Goal: Task Accomplishment & Management: Use online tool/utility

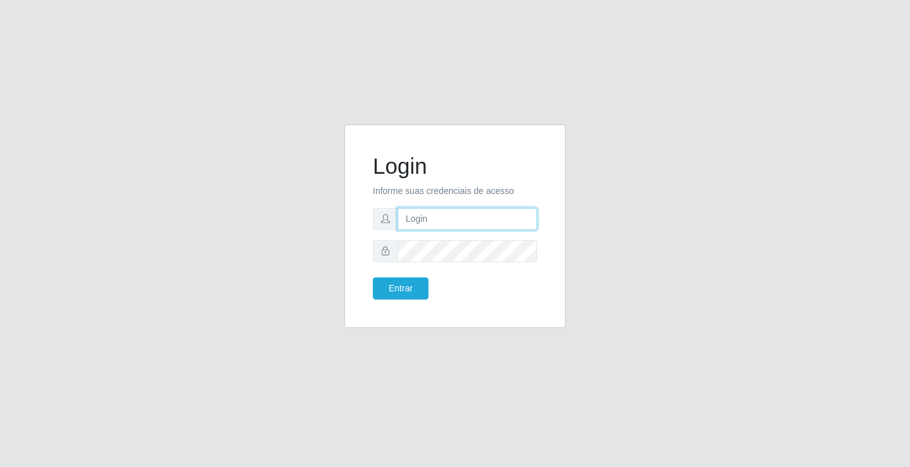
click at [472, 221] on input "text" at bounding box center [468, 219] width 140 height 22
type input "anacarla@ideal"
click at [373, 278] on button "Entrar" at bounding box center [401, 289] width 56 height 22
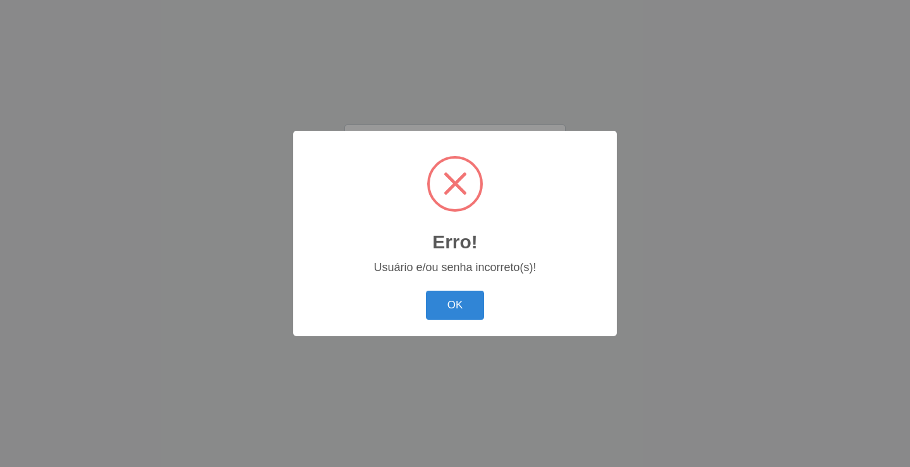
click at [395, 290] on div "Erro! × Usuário e/ou senha incorreto(s)! OK Cancel" at bounding box center [455, 233] width 324 height 205
click at [426, 306] on button "OK" at bounding box center [455, 306] width 59 height 30
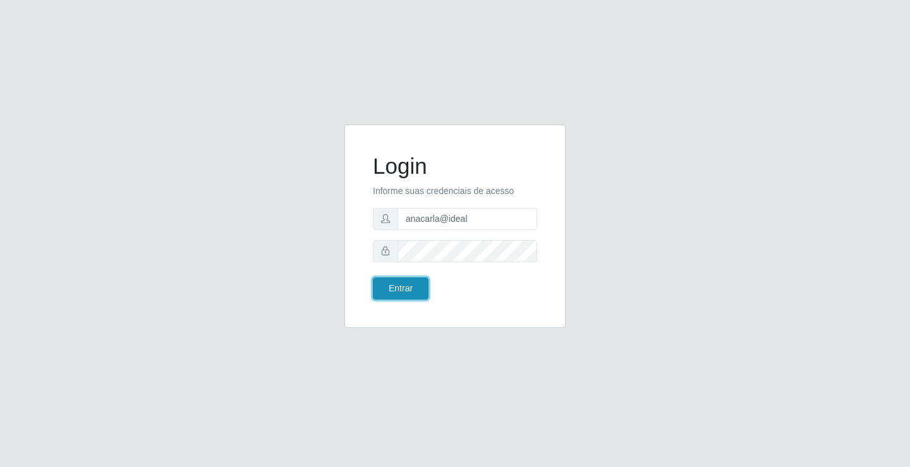
click at [405, 298] on button "Entrar" at bounding box center [401, 289] width 56 height 22
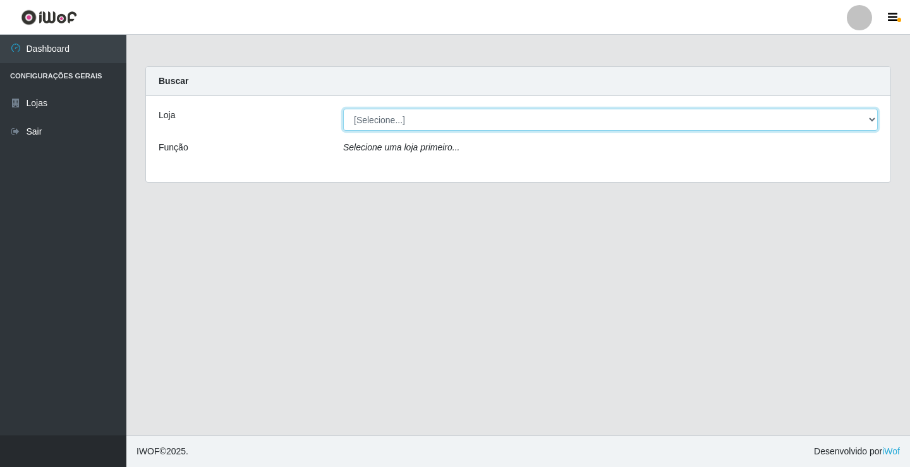
click at [873, 118] on select "[Selecione...] Ideal - Conceição" at bounding box center [610, 120] width 535 height 22
select select "231"
click at [343, 109] on select "[Selecione...] Ideal - Conceição" at bounding box center [610, 120] width 535 height 22
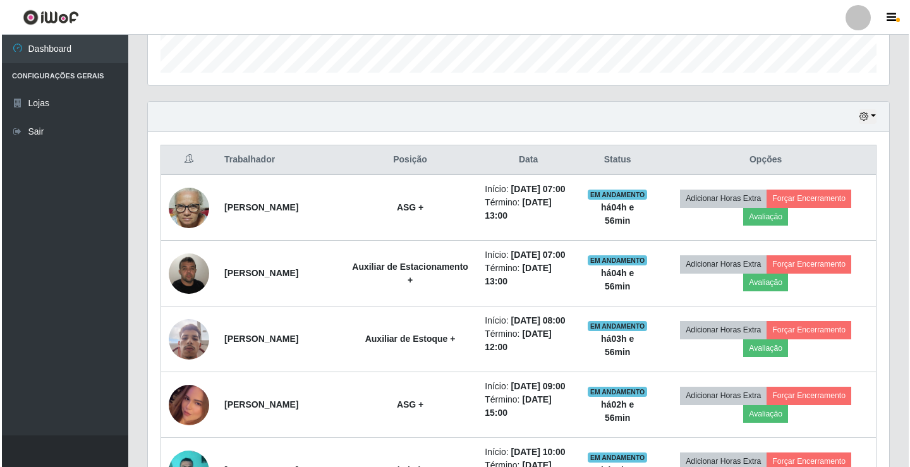
scroll to position [506, 0]
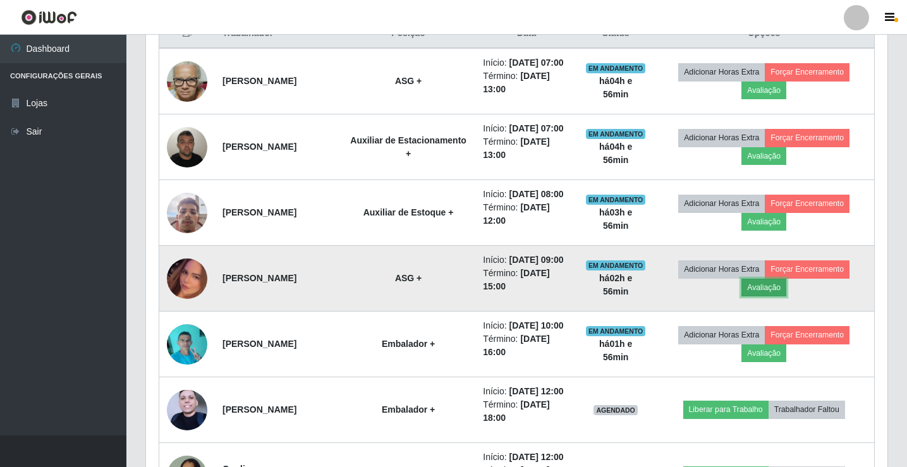
click at [768, 297] on button "Avaliação" at bounding box center [764, 288] width 45 height 18
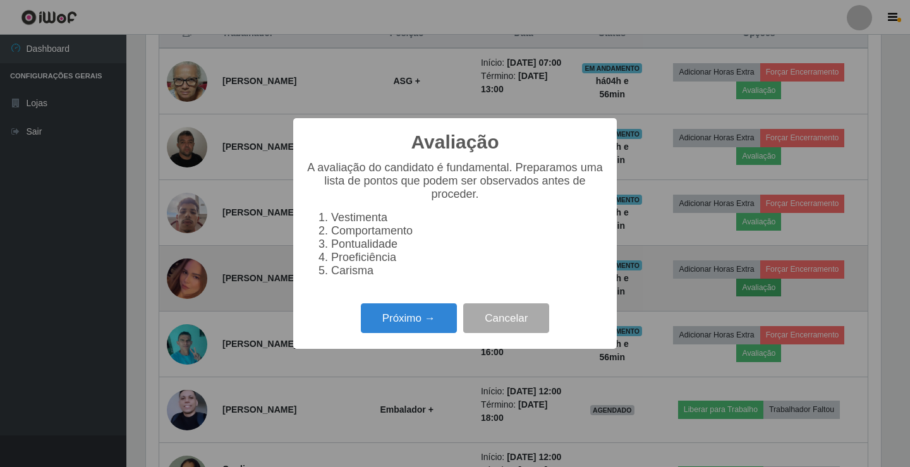
scroll to position [262, 735]
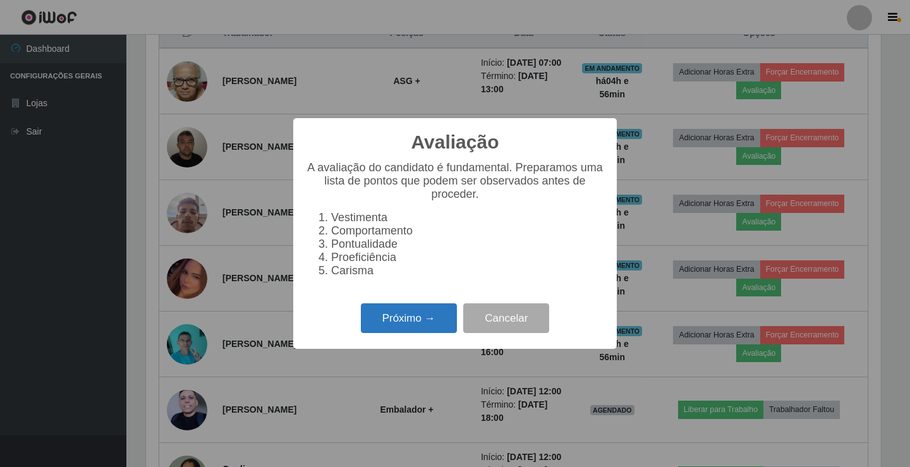
click at [384, 331] on button "Próximo →" at bounding box center [409, 318] width 96 height 30
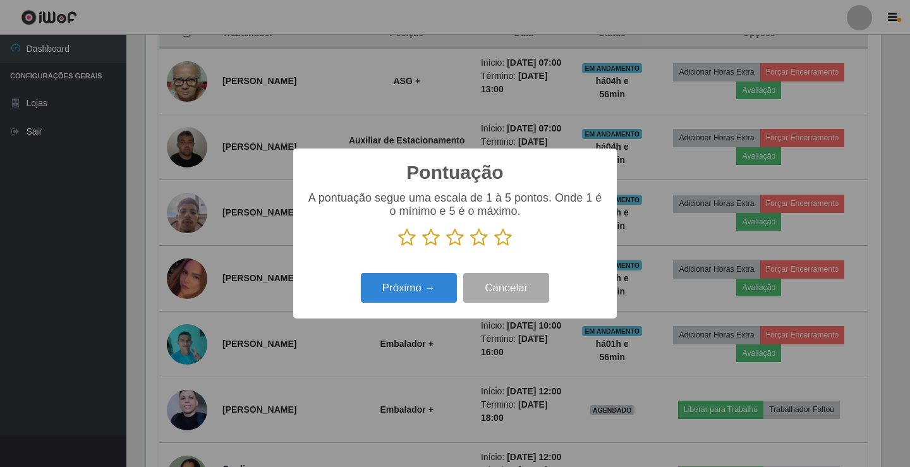
click at [451, 236] on icon at bounding box center [455, 237] width 18 height 19
click at [446, 247] on input "radio" at bounding box center [446, 247] width 0 height 0
click at [445, 283] on button "Próximo →" at bounding box center [409, 288] width 96 height 30
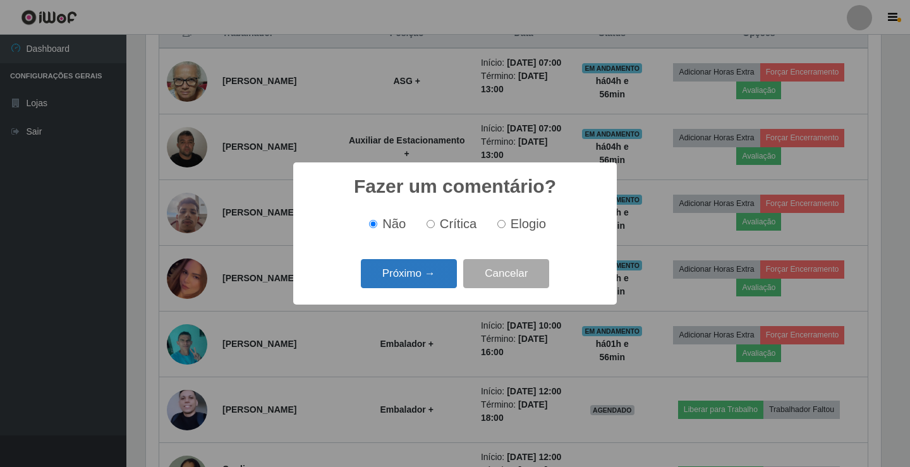
click at [445, 283] on button "Próximo →" at bounding box center [409, 274] width 96 height 30
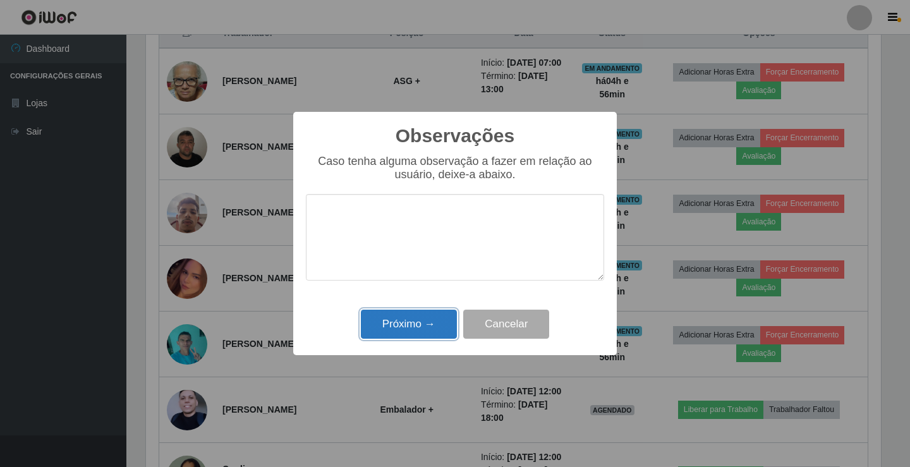
click at [431, 324] on button "Próximo →" at bounding box center [409, 325] width 96 height 30
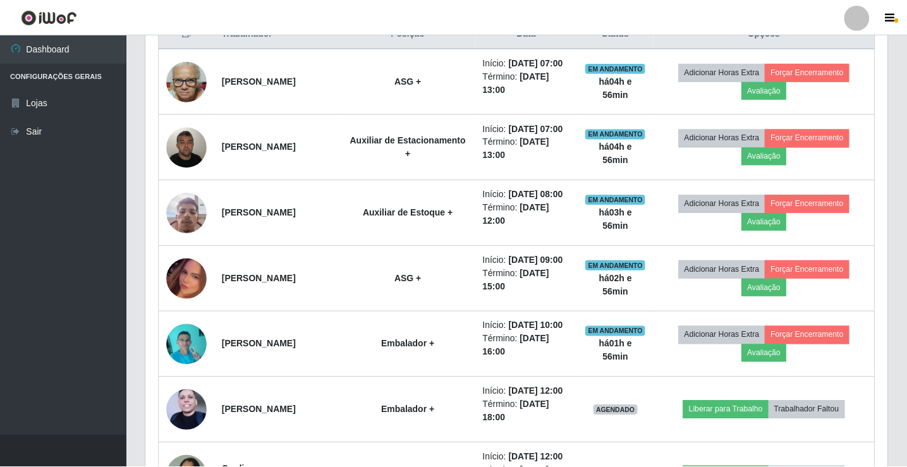
scroll to position [262, 742]
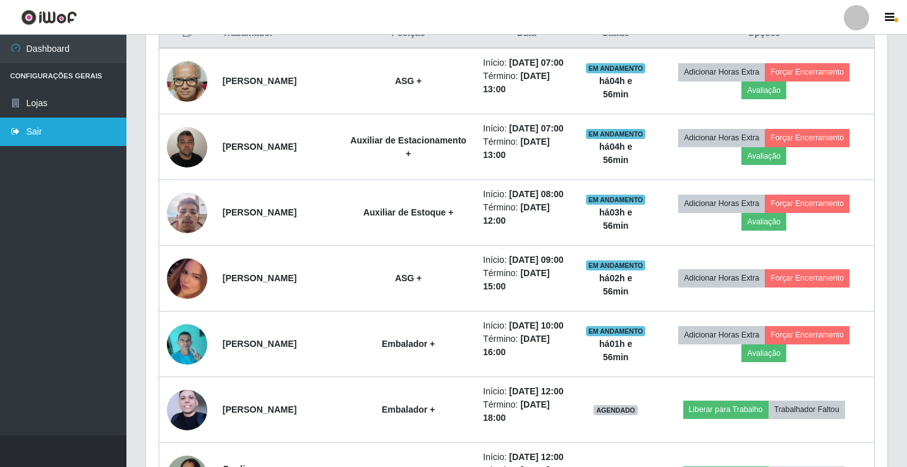
click at [87, 121] on link "Sair" at bounding box center [63, 132] width 126 height 28
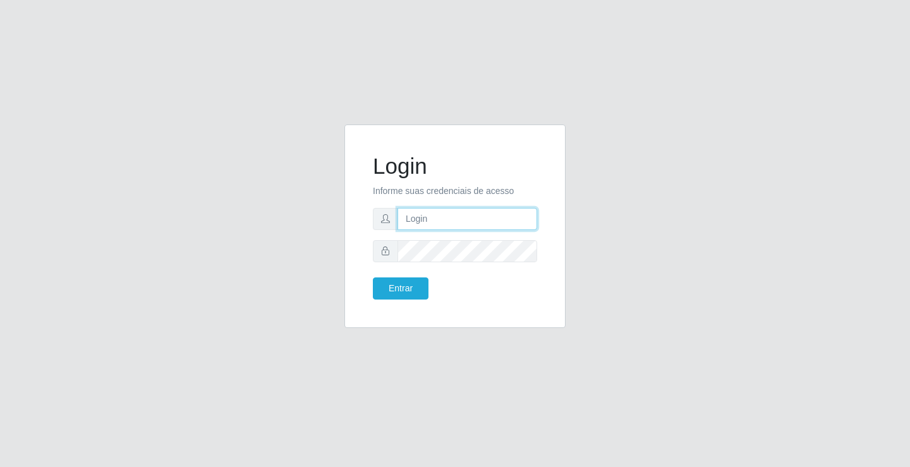
click at [438, 217] on input "text" at bounding box center [468, 219] width 140 height 22
type input "anacarla@ideal"
click at [381, 291] on button "Entrar" at bounding box center [401, 289] width 56 height 22
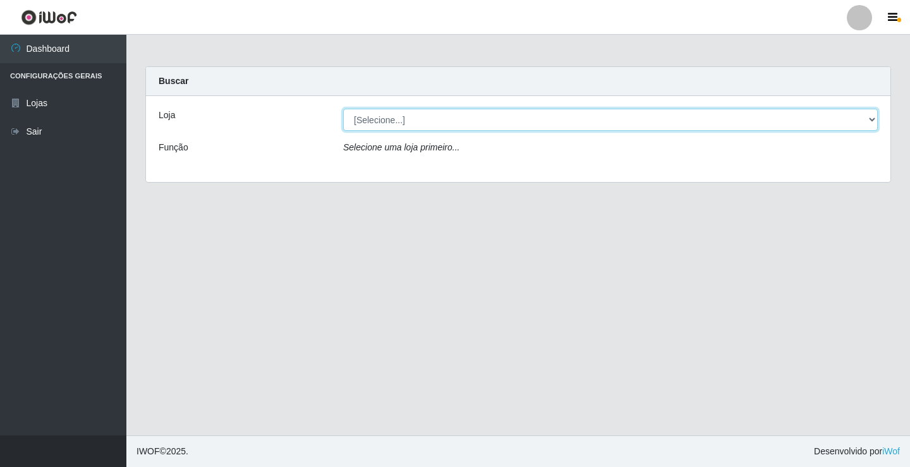
click at [877, 119] on select "[Selecione...] Ideal - Conceição" at bounding box center [610, 120] width 535 height 22
select select "231"
click at [343, 109] on select "[Selecione...] Ideal - Conceição" at bounding box center [610, 120] width 535 height 22
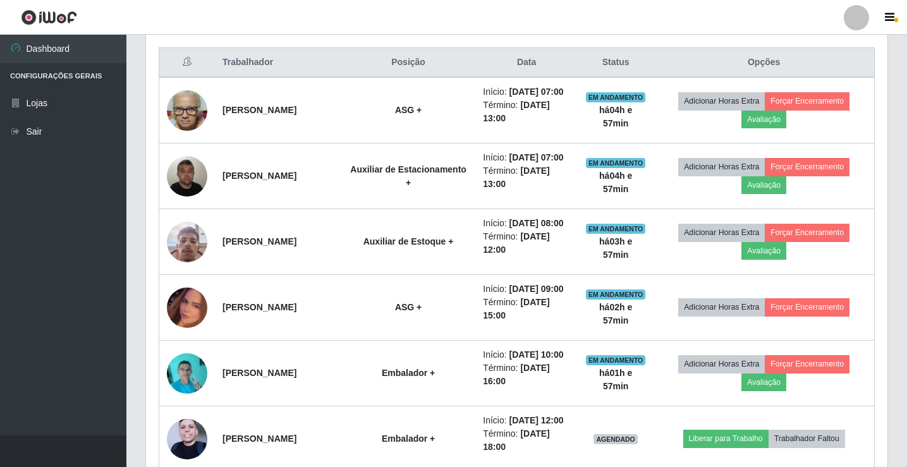
scroll to position [506, 0]
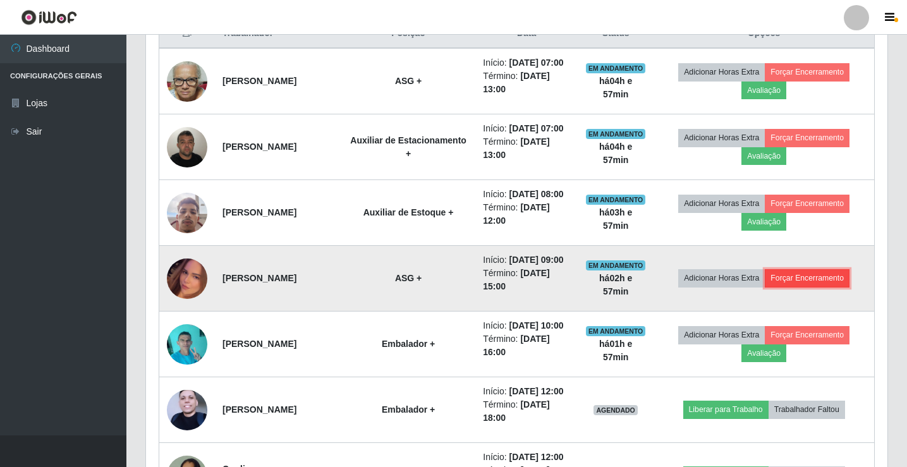
click at [821, 287] on button "Forçar Encerramento" at bounding box center [807, 278] width 85 height 18
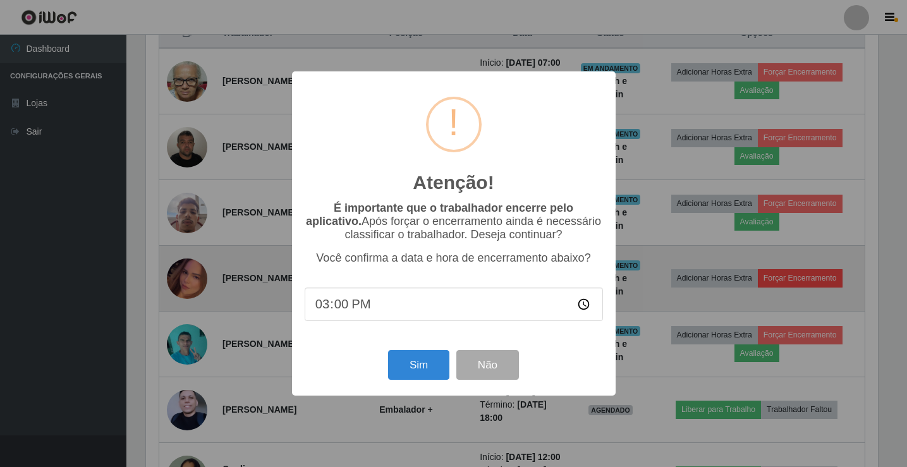
scroll to position [262, 735]
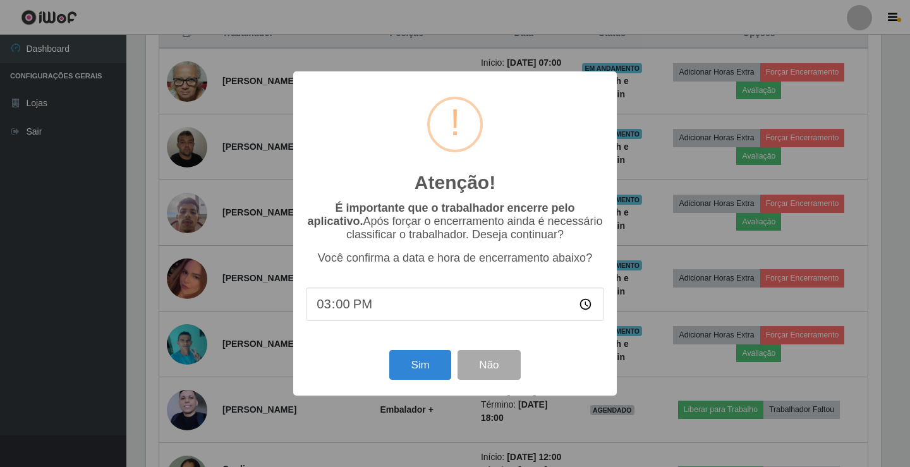
click at [331, 315] on input "15:00" at bounding box center [455, 305] width 298 height 34
type input "11:57"
click at [414, 378] on button "Sim" at bounding box center [419, 365] width 61 height 30
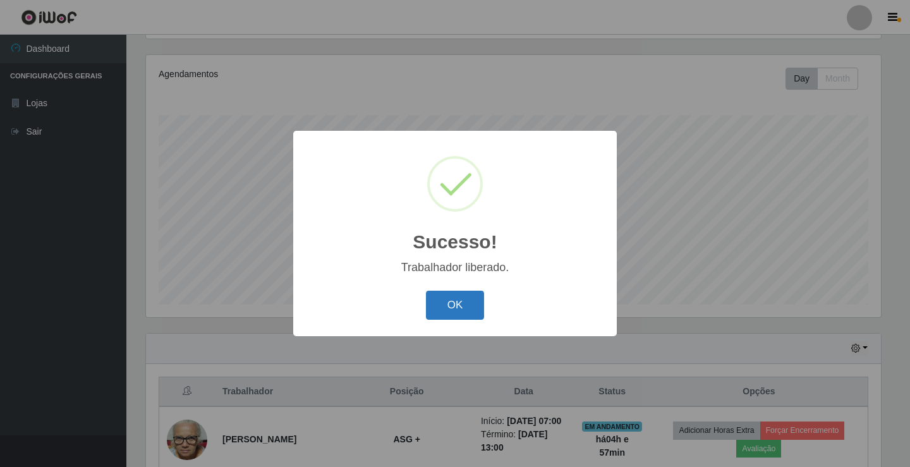
click at [450, 305] on button "OK" at bounding box center [455, 306] width 59 height 30
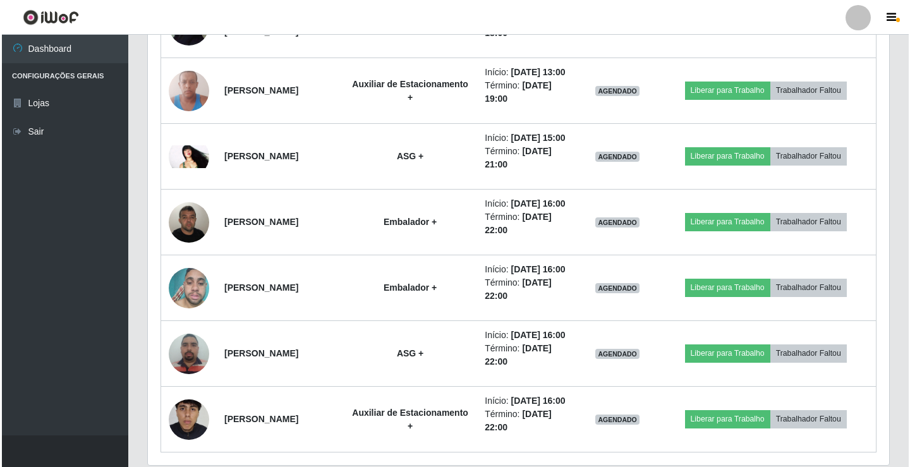
scroll to position [906, 0]
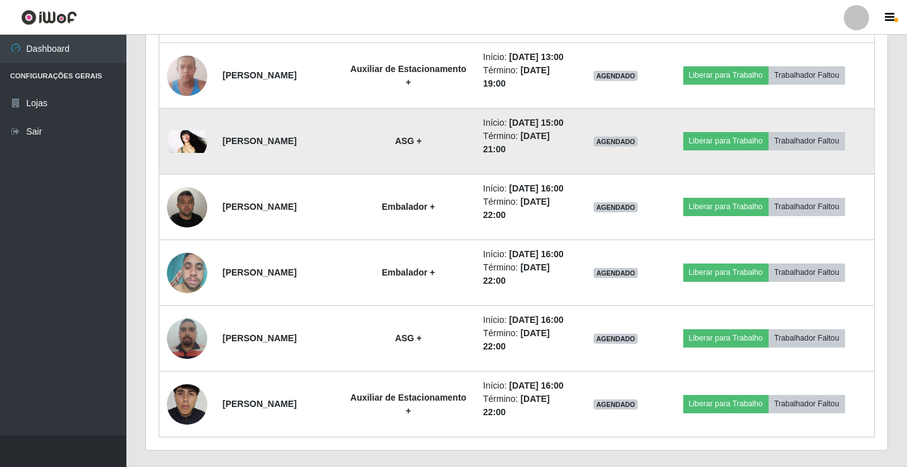
click at [181, 162] on div at bounding box center [187, 141] width 40 height 40
click at [181, 153] on img at bounding box center [187, 141] width 40 height 23
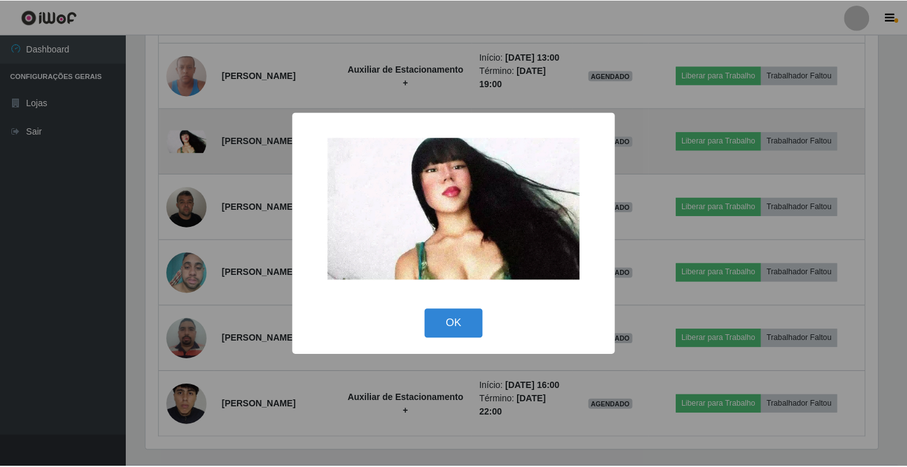
scroll to position [262, 735]
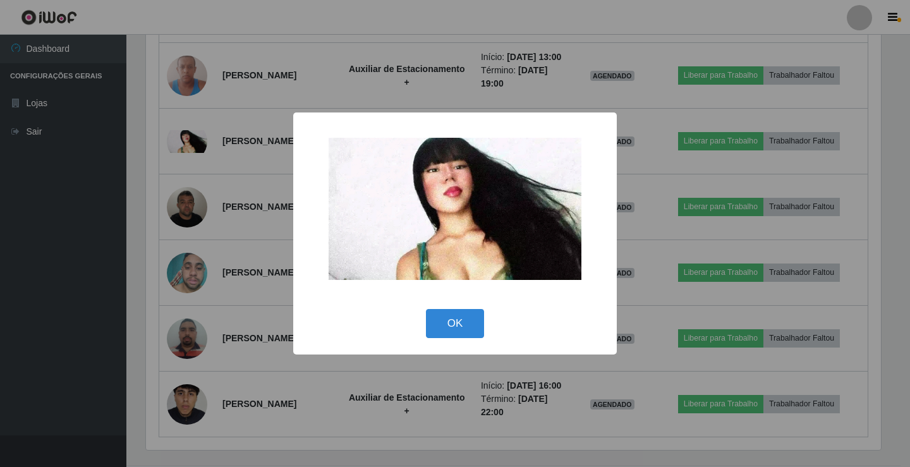
click at [140, 226] on div "× OK Cancel" at bounding box center [455, 233] width 910 height 467
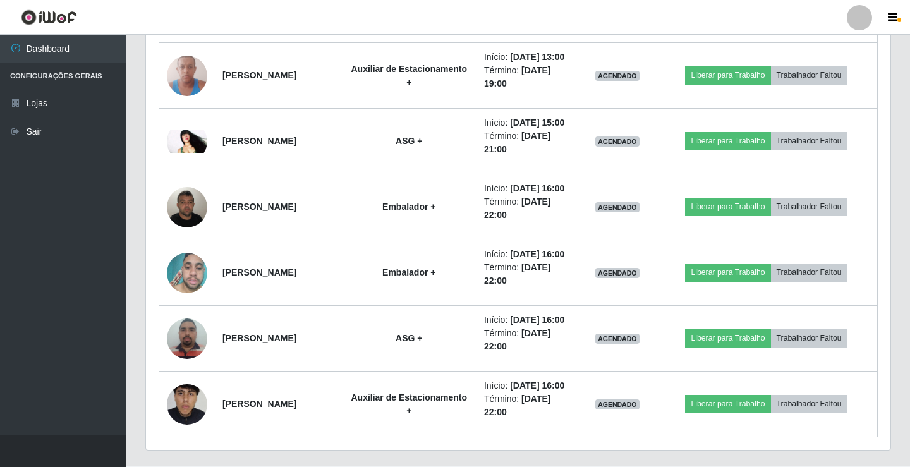
scroll to position [262, 742]
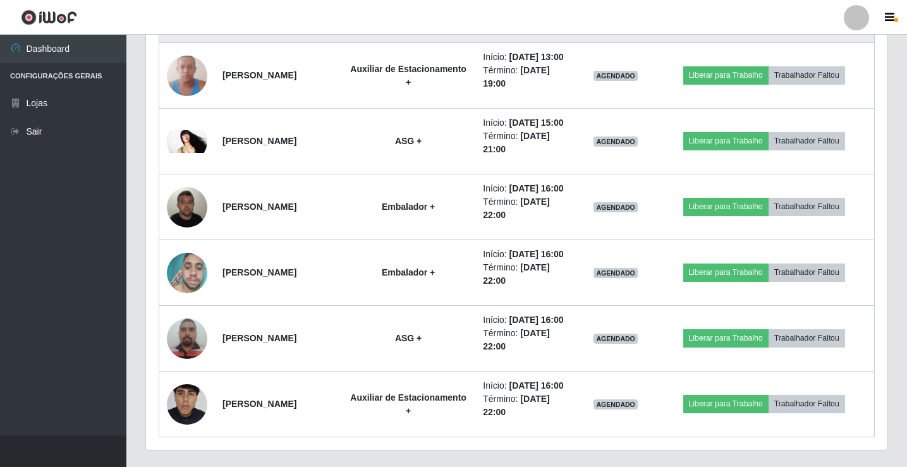
click at [730, 18] on button "Liberar para Trabalho" at bounding box center [725, 10] width 85 height 18
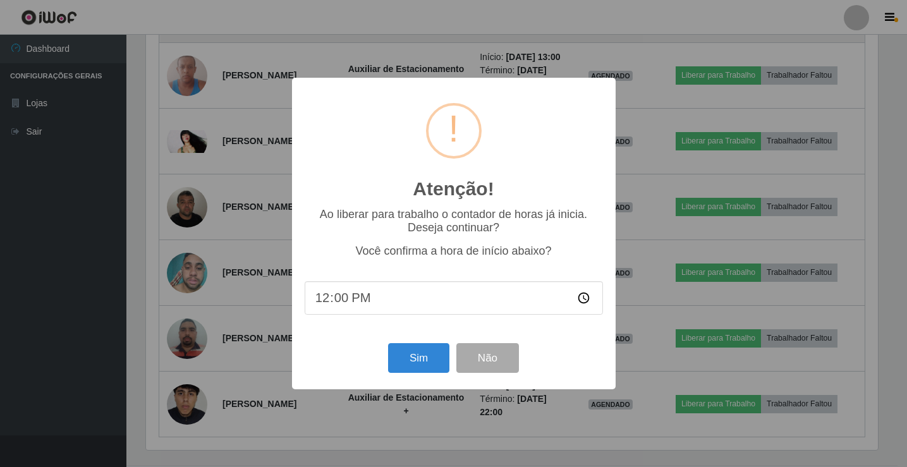
scroll to position [262, 735]
click at [436, 360] on button "Sim" at bounding box center [419, 358] width 61 height 30
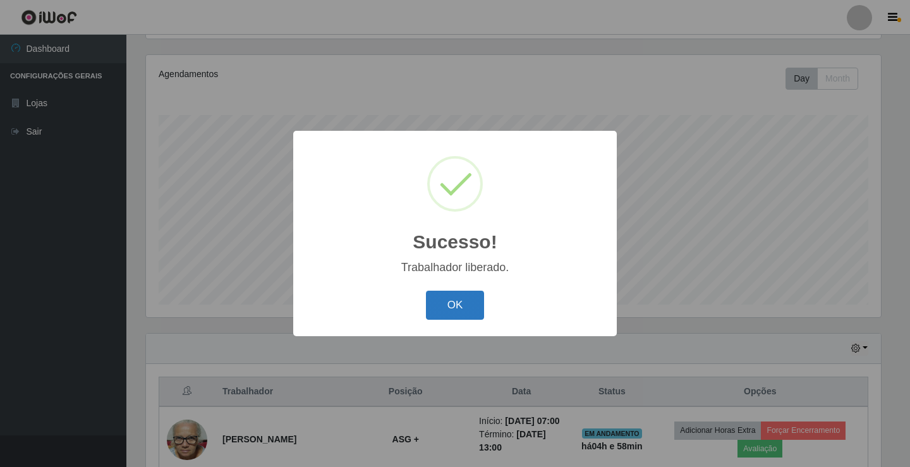
click at [451, 302] on button "OK" at bounding box center [455, 306] width 59 height 30
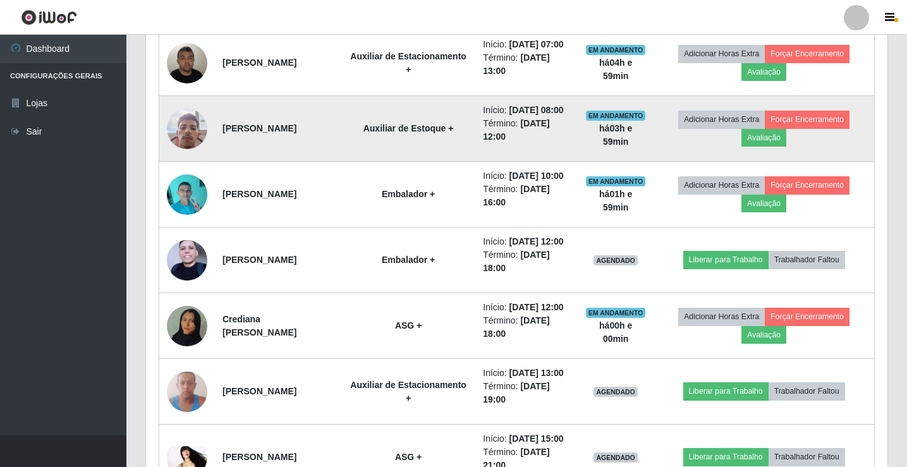
scroll to position [653, 0]
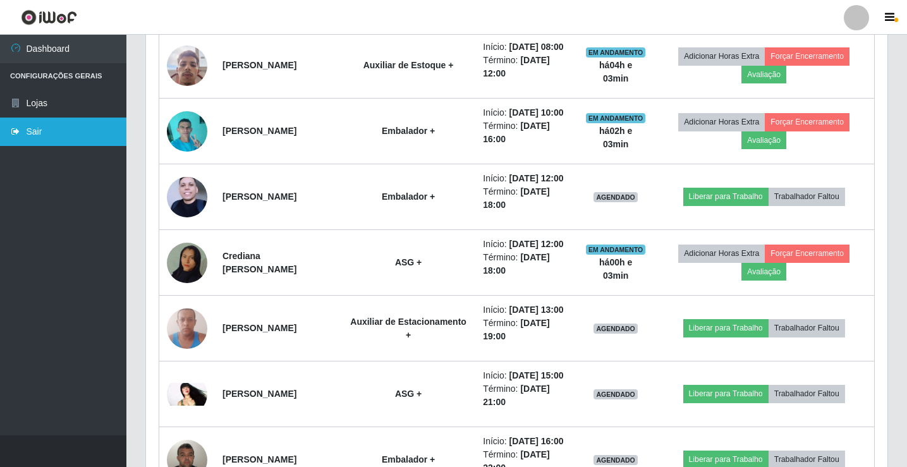
click at [32, 130] on link "Sair" at bounding box center [63, 132] width 126 height 28
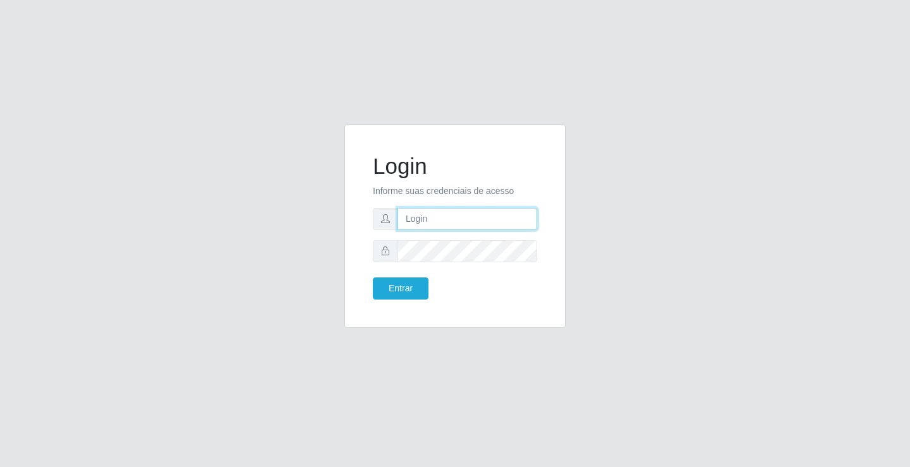
click at [472, 221] on input "text" at bounding box center [468, 219] width 140 height 22
type input "giovanny@ideal"
drag, startPoint x: 470, startPoint y: 219, endPoint x: 393, endPoint y: 224, distance: 77.9
click at [393, 224] on div "giovanny@ideal" at bounding box center [455, 219] width 164 height 22
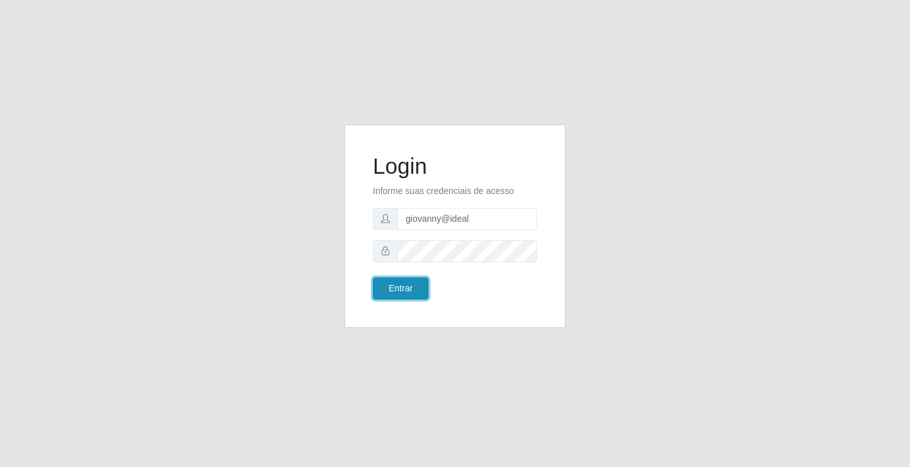
click at [427, 286] on button "Entrar" at bounding box center [401, 289] width 56 height 22
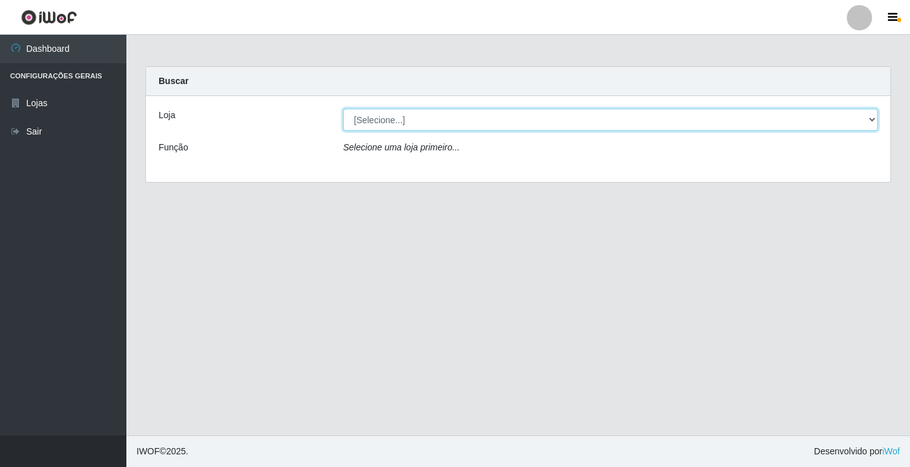
click at [844, 117] on select "[Selecione...] Ideal - Conceição" at bounding box center [610, 120] width 535 height 22
select select "231"
click at [343, 109] on select "[Selecione...] Ideal - Conceição" at bounding box center [610, 120] width 535 height 22
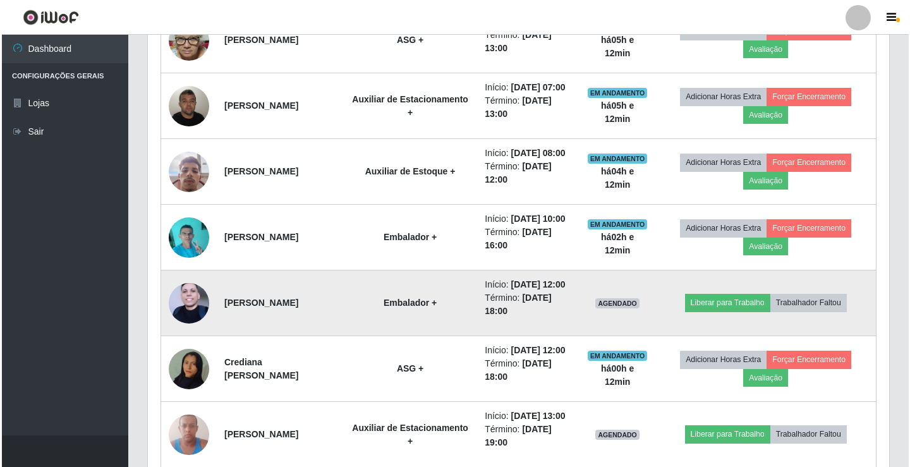
scroll to position [569, 0]
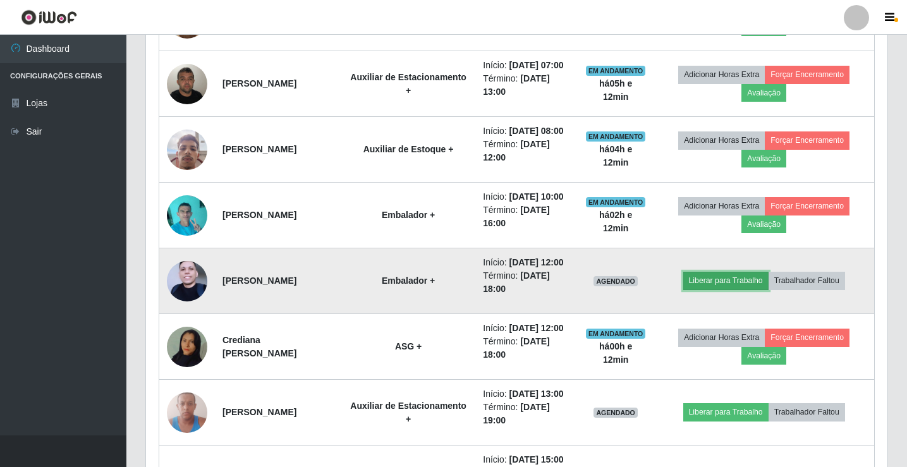
click at [725, 290] on button "Liberar para Trabalho" at bounding box center [725, 281] width 85 height 18
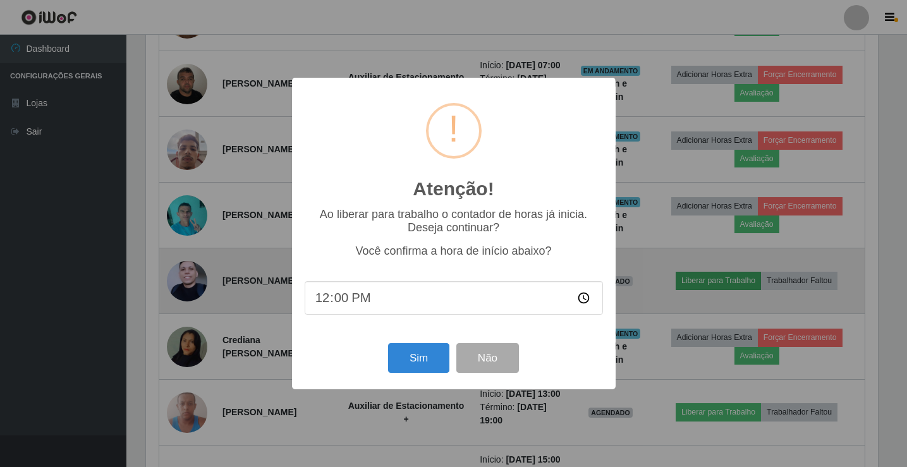
scroll to position [262, 735]
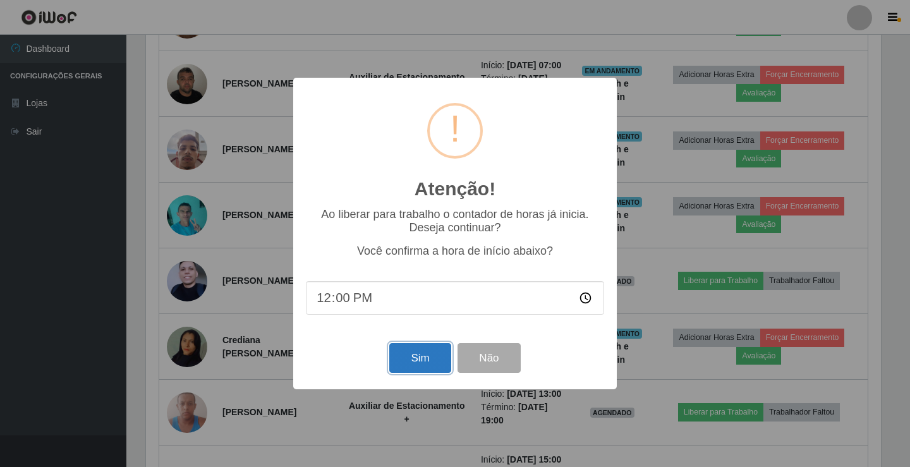
click at [410, 355] on button "Sim" at bounding box center [419, 358] width 61 height 30
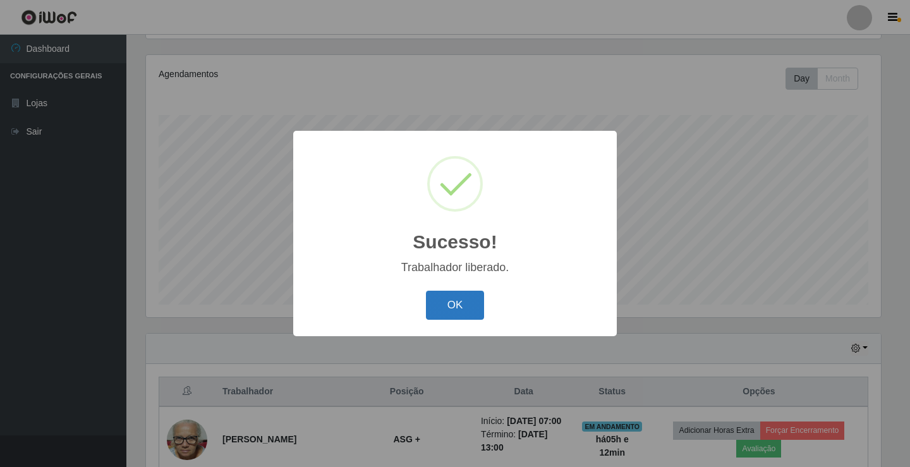
click at [453, 303] on button "OK" at bounding box center [455, 306] width 59 height 30
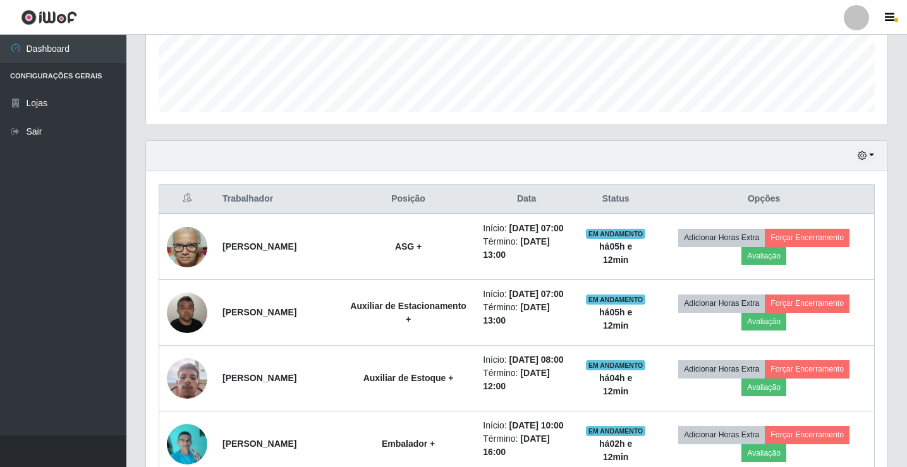
scroll to position [337, 0]
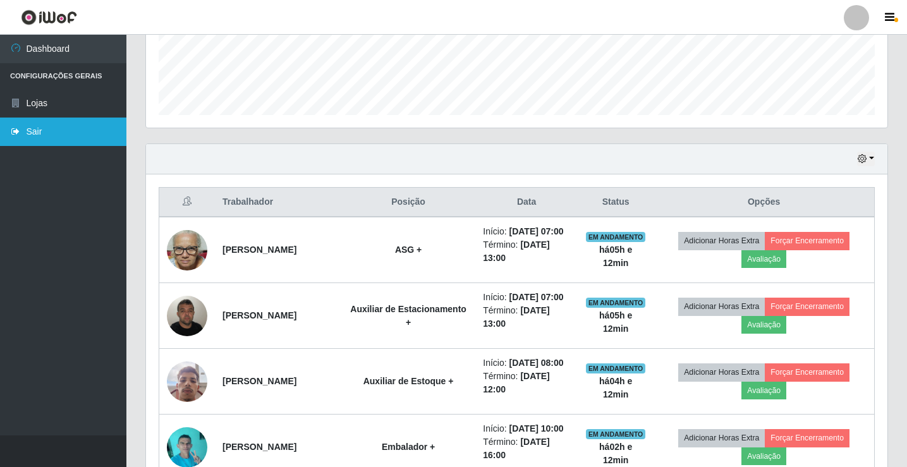
click at [35, 128] on link "Sair" at bounding box center [63, 132] width 126 height 28
